Goal: Register for event/course

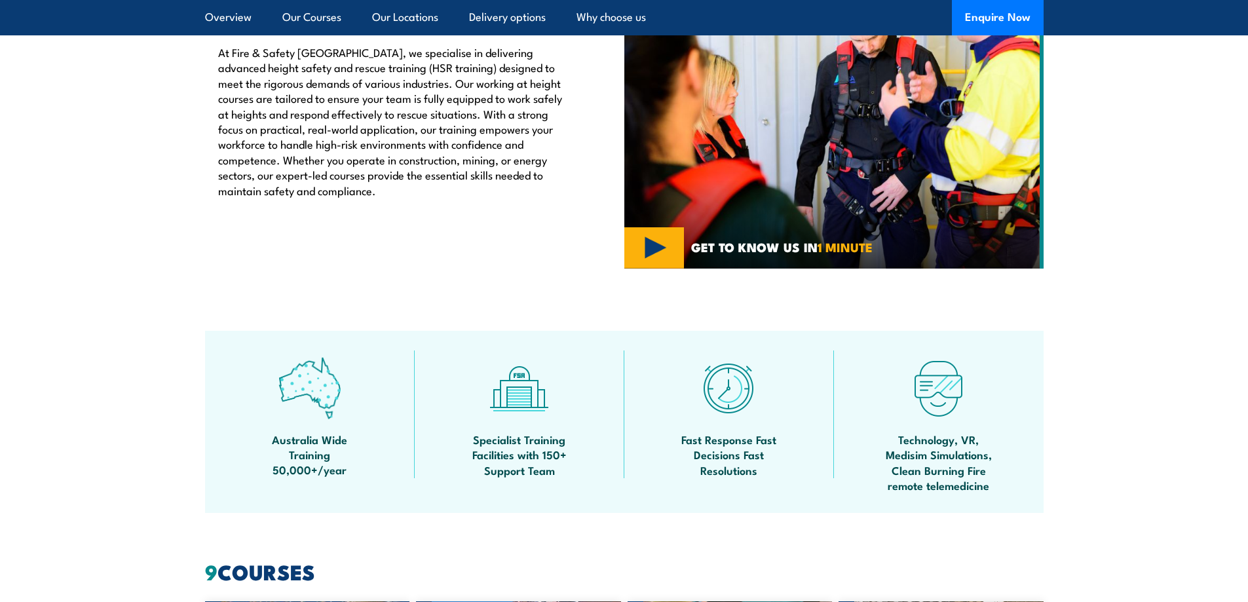
scroll to position [327, 0]
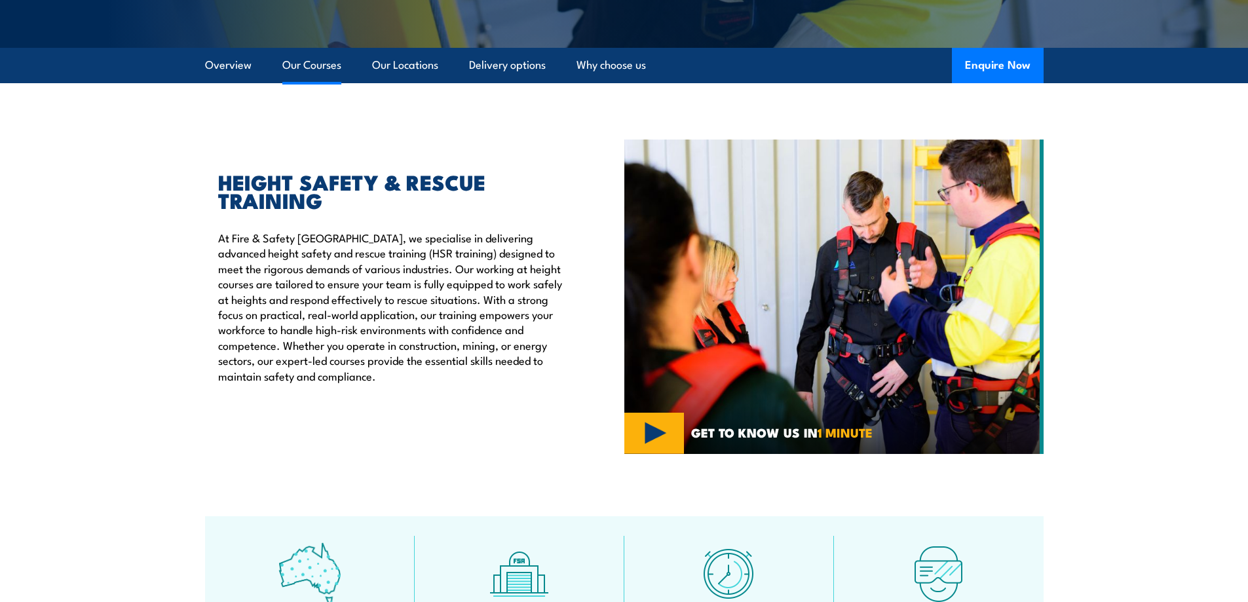
click at [307, 65] on link "Our Courses" at bounding box center [311, 65] width 59 height 35
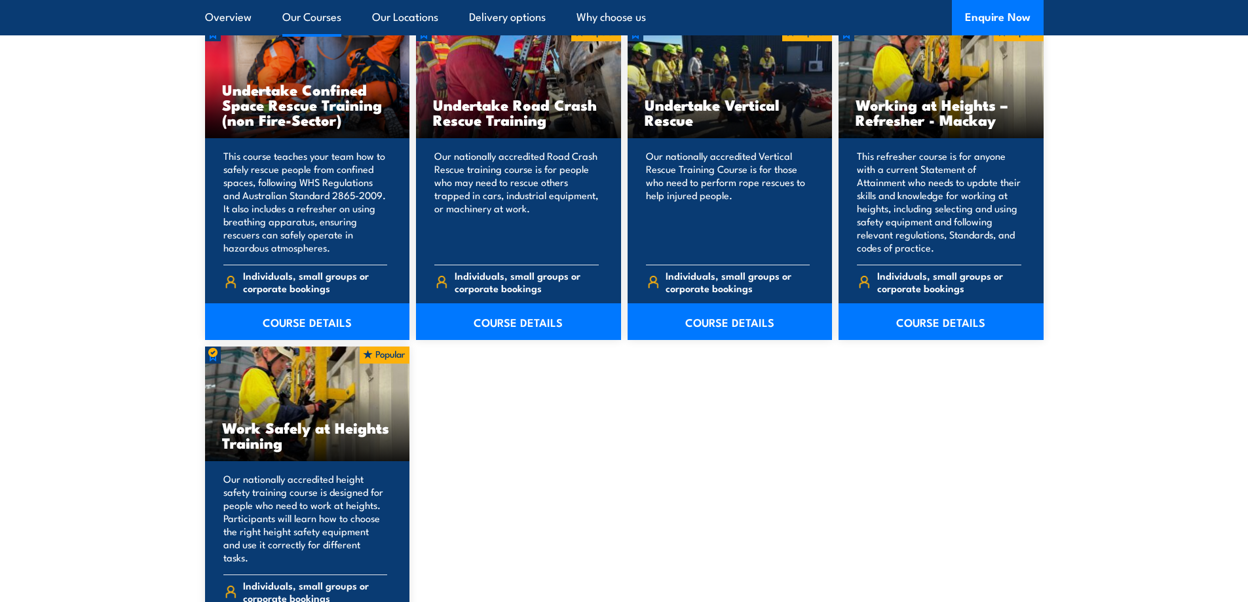
scroll to position [1441, 0]
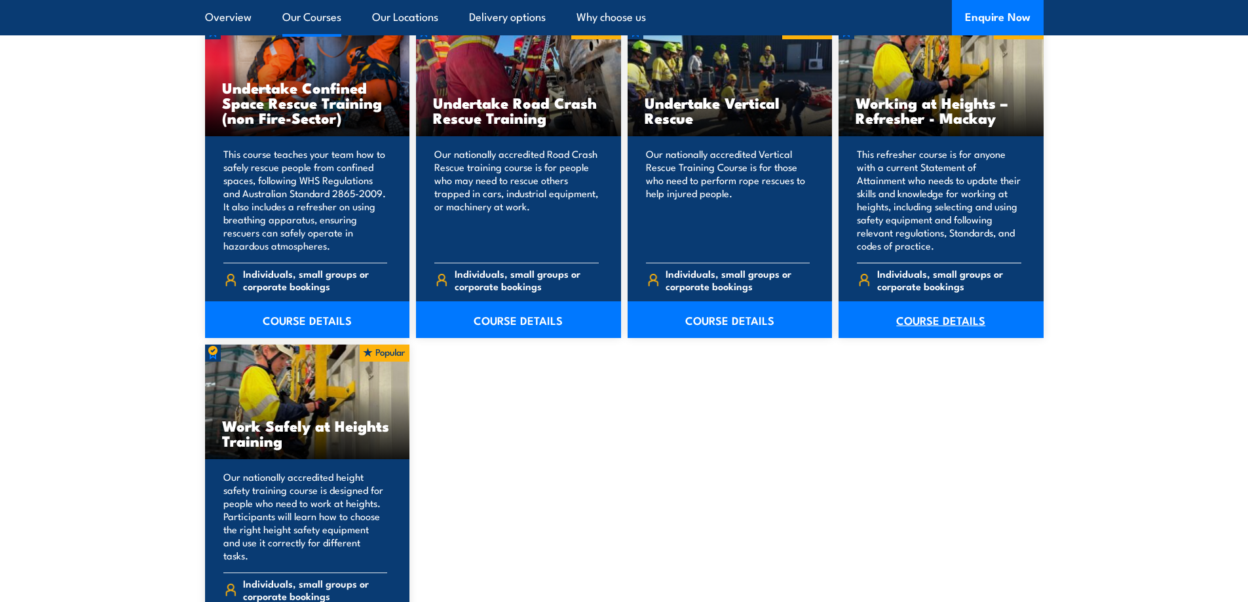
click at [965, 329] on link "COURSE DETAILS" at bounding box center [940, 319] width 205 height 37
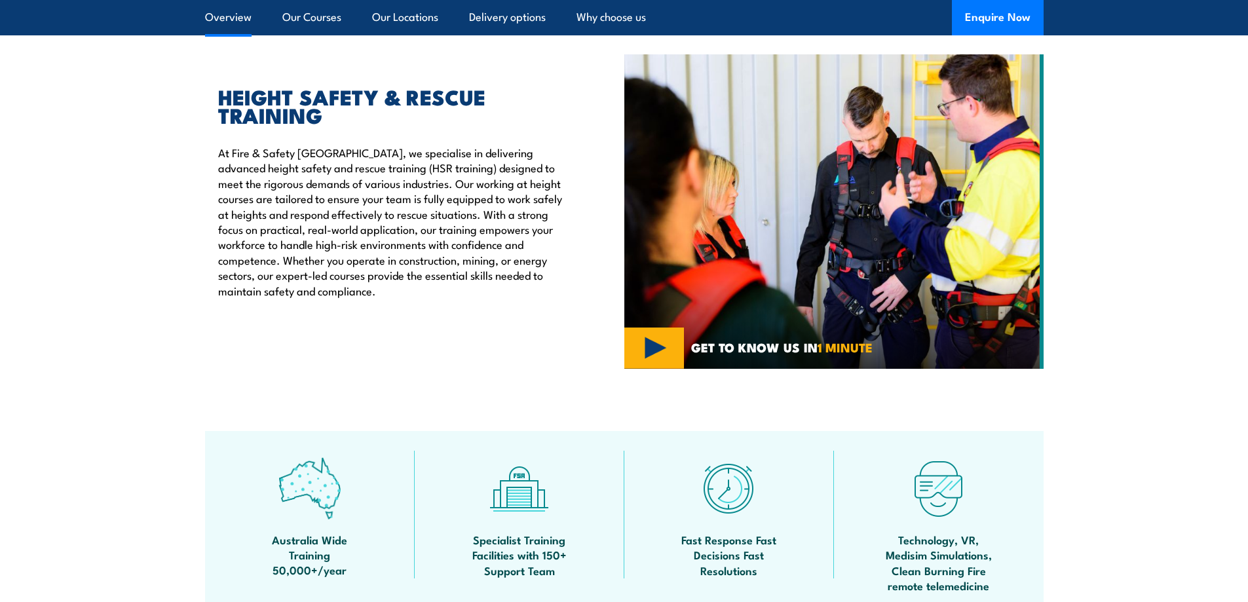
scroll to position [410, 0]
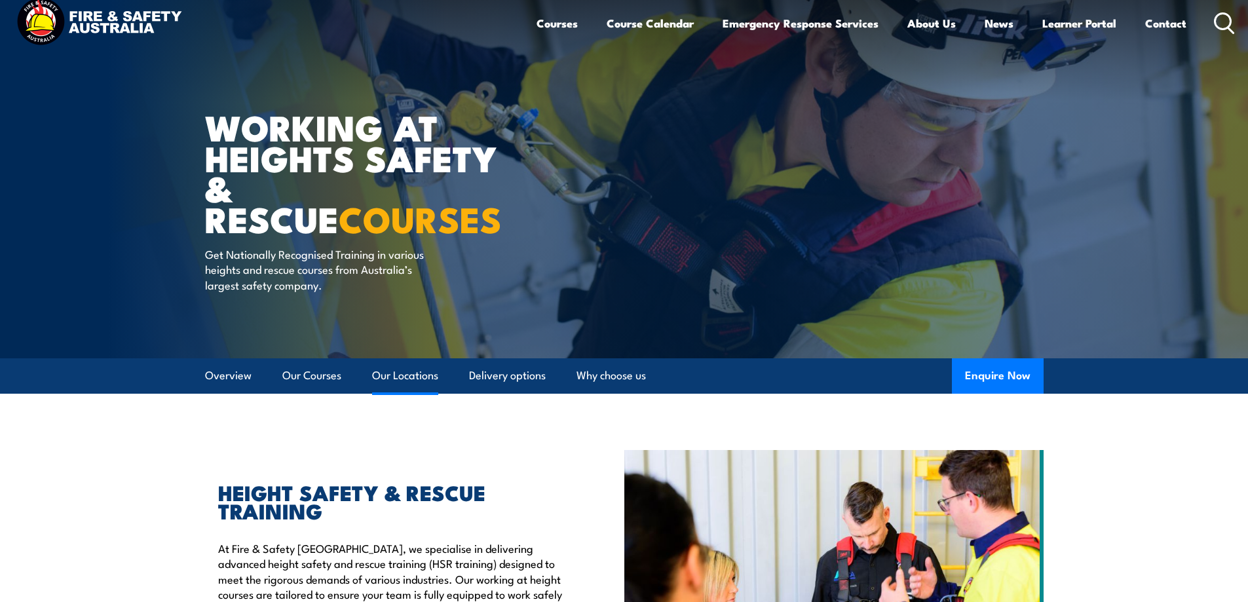
click at [415, 382] on link "Our Locations" at bounding box center [405, 375] width 66 height 35
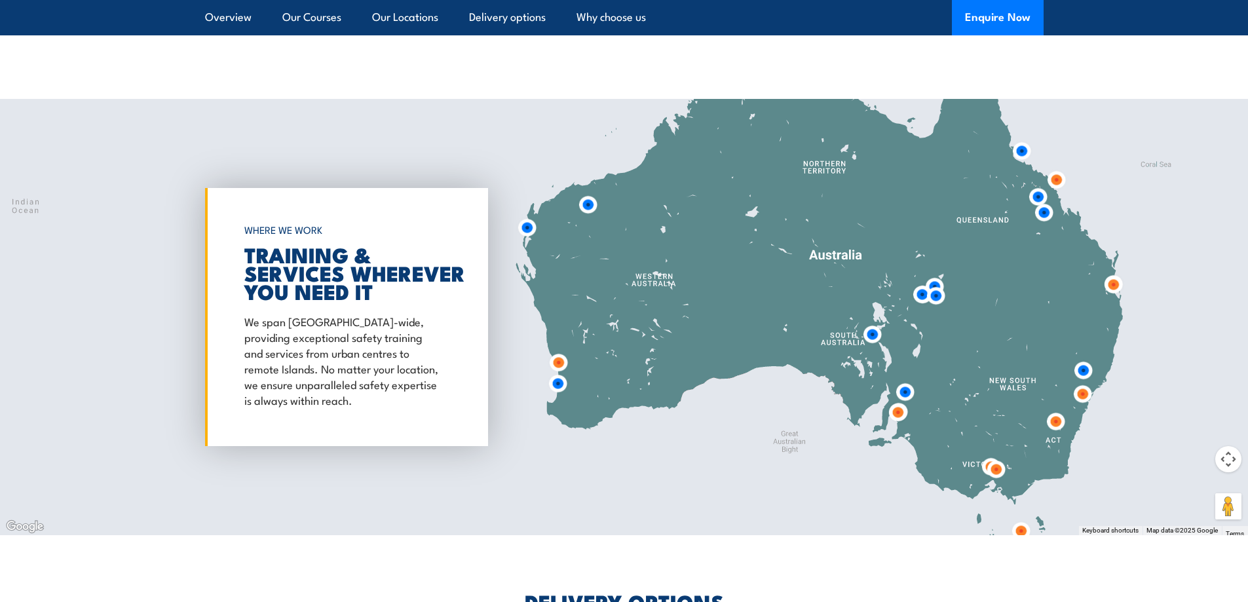
scroll to position [2114, 0]
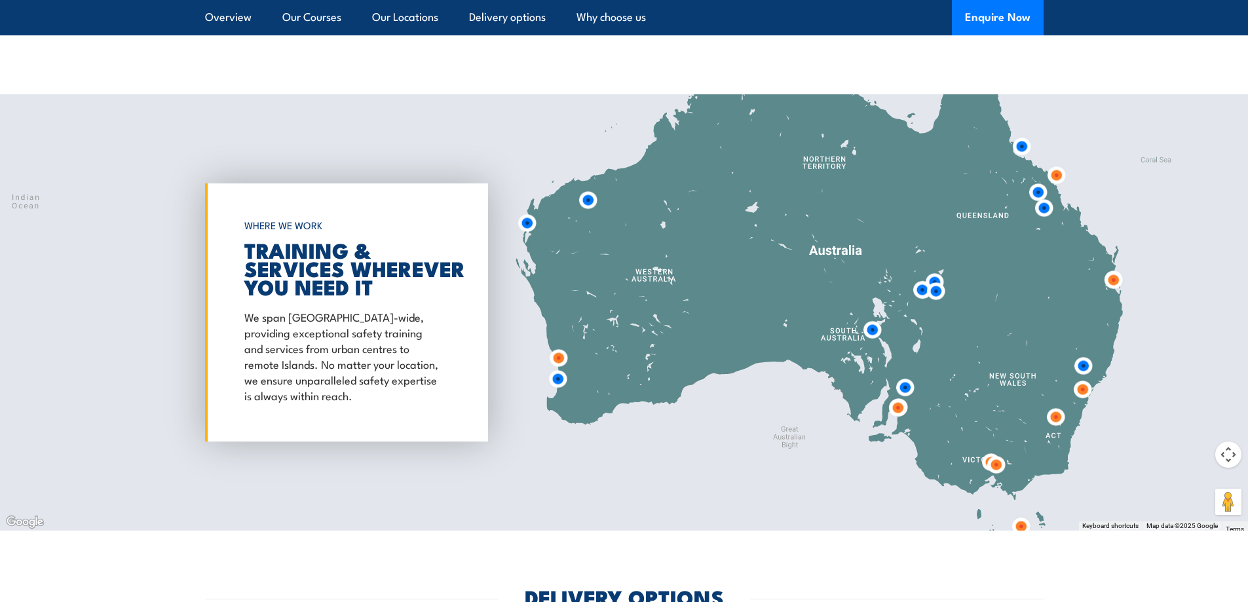
click at [558, 346] on img at bounding box center [558, 358] width 24 height 24
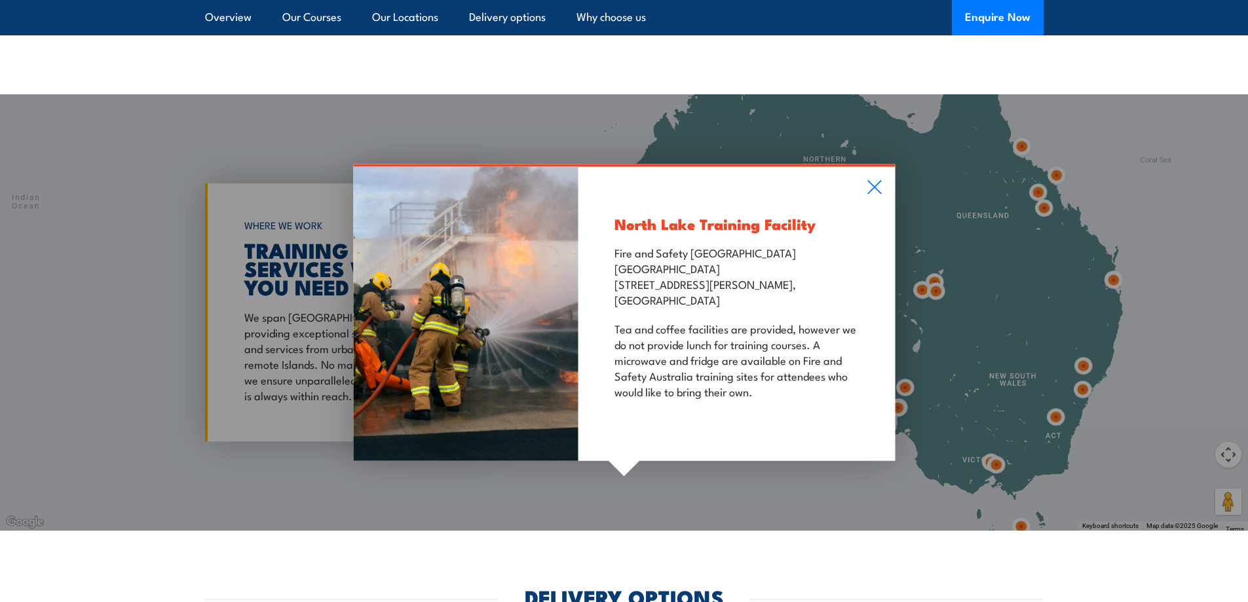
click at [863, 180] on div "North Lake Training Facility Fire and Safety Australia WHS Centre 128 Farringto…" at bounding box center [736, 314] width 316 height 294
click at [872, 181] on icon at bounding box center [874, 188] width 14 height 14
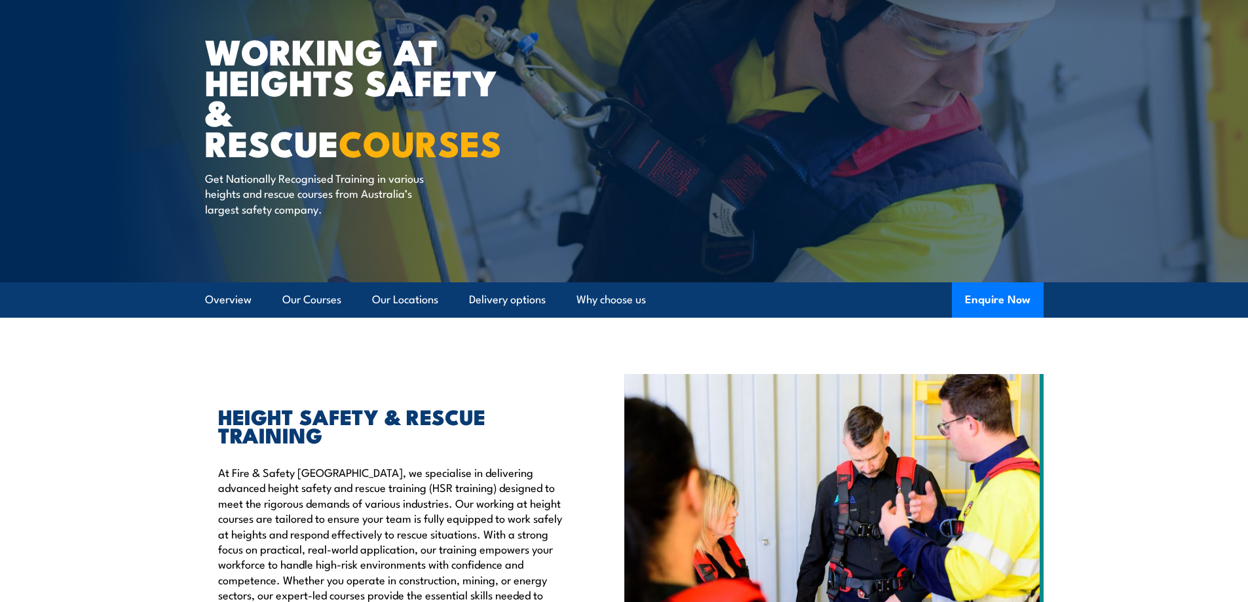
scroll to position [88, 0]
